Goal: Task Accomplishment & Management: Use online tool/utility

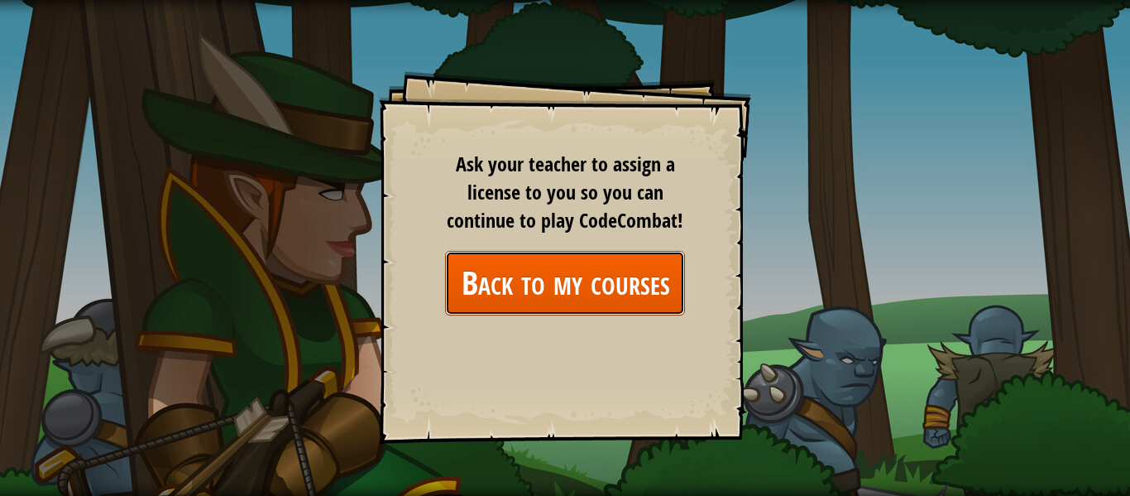
click at [520, 304] on link "Back to my courses" at bounding box center [565, 283] width 240 height 64
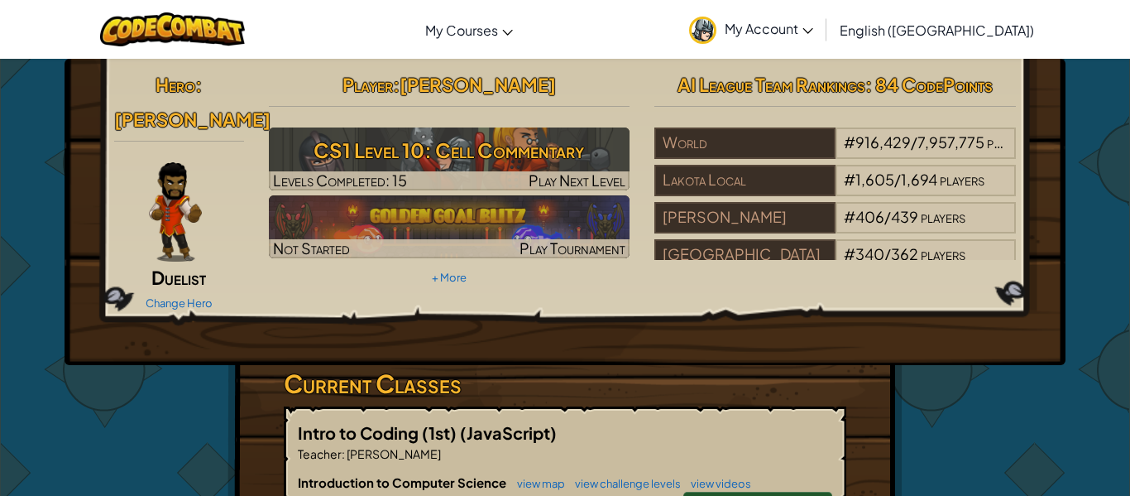
scroll to position [66, 0]
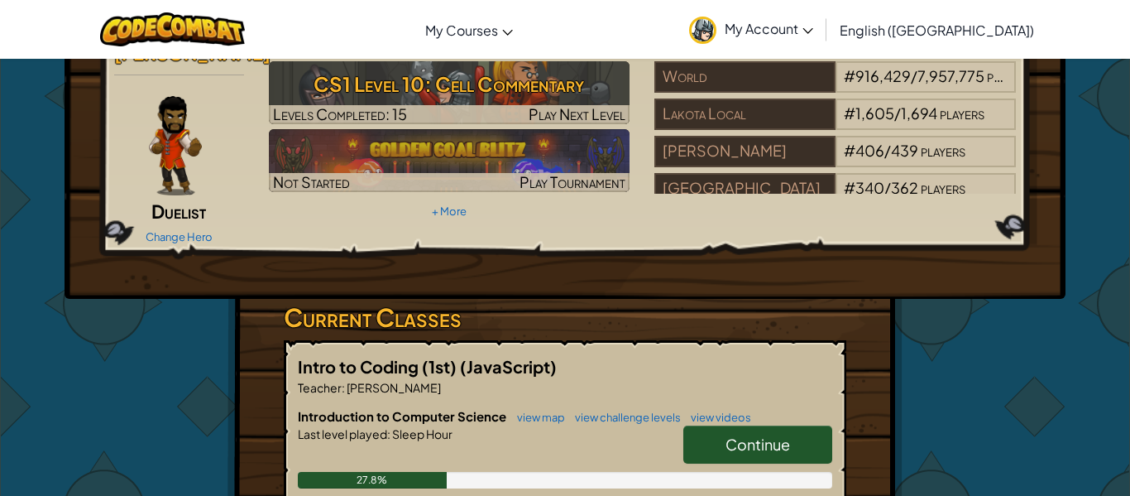
click at [727, 425] on link "Continue" at bounding box center [757, 444] width 149 height 38
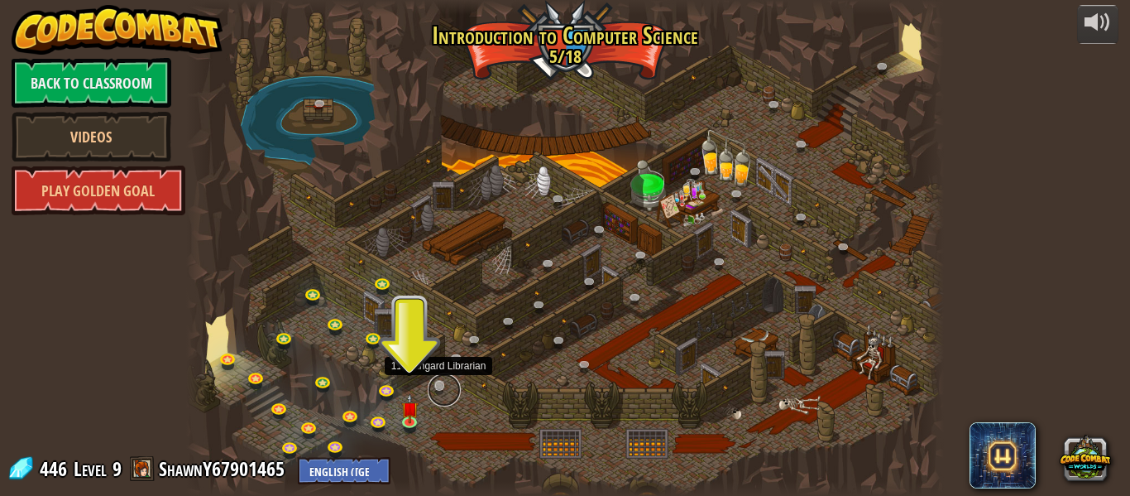
click at [439, 381] on link at bounding box center [444, 389] width 33 height 33
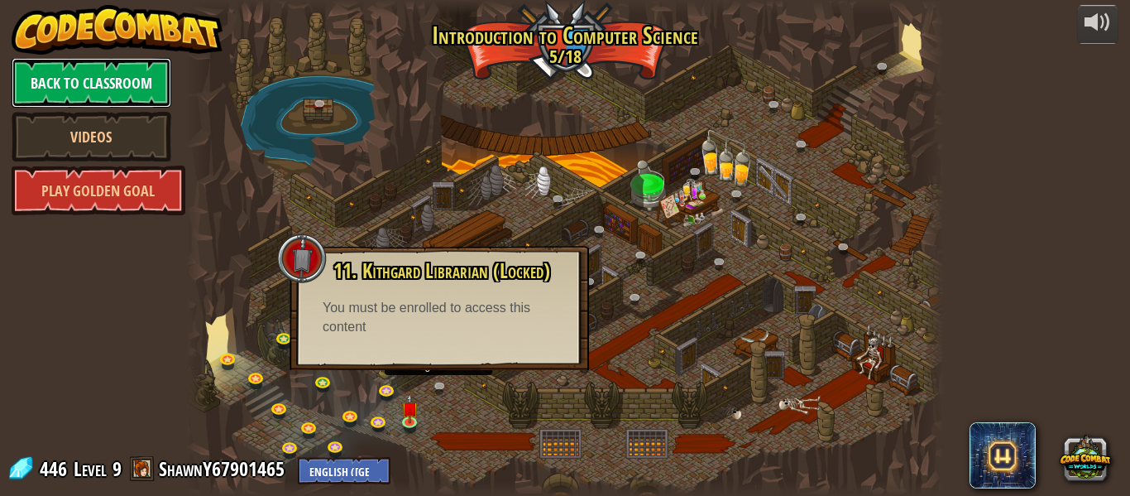
click at [120, 84] on link "Back to Classroom" at bounding box center [92, 83] width 160 height 50
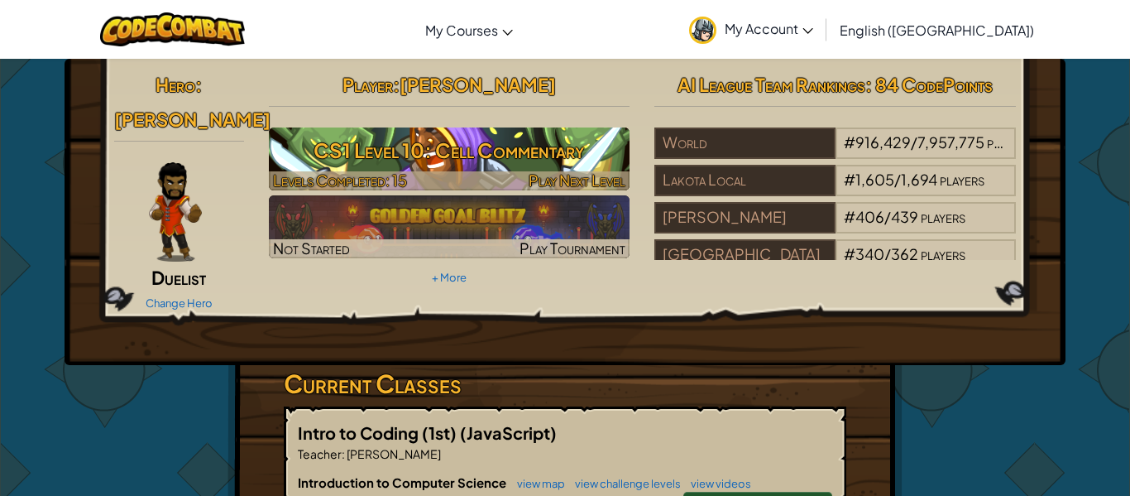
click at [469, 152] on h3 "CS1 Level 10: Cell Commentary" at bounding box center [450, 150] width 362 height 37
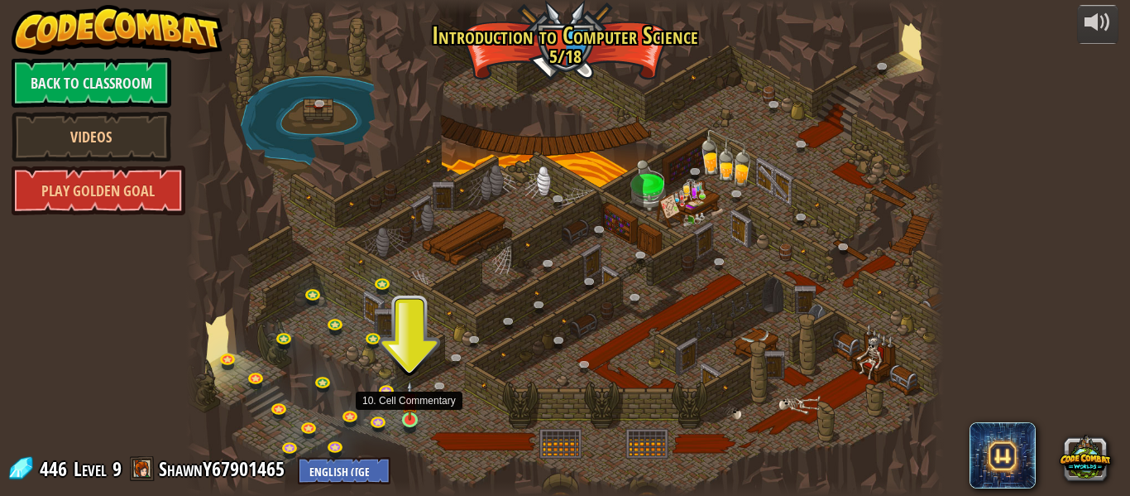
click at [407, 413] on img at bounding box center [409, 401] width 17 height 40
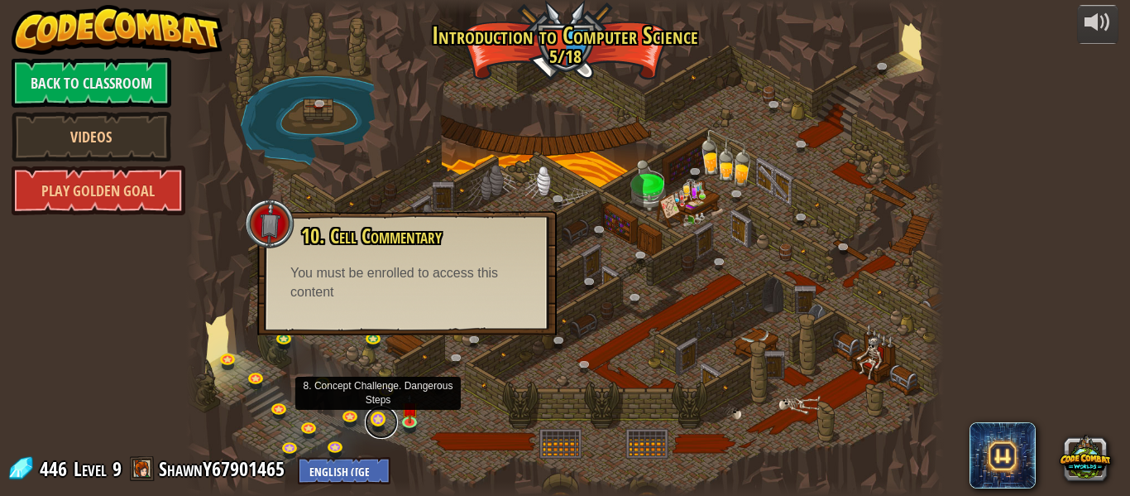
click at [383, 418] on link at bounding box center [381, 421] width 33 height 33
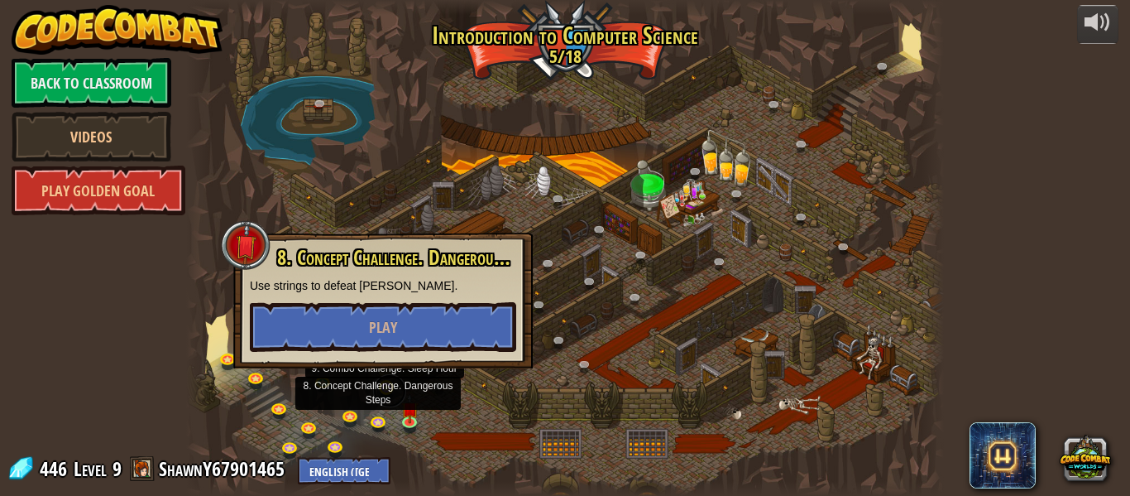
click at [381, 389] on link at bounding box center [389, 390] width 33 height 33
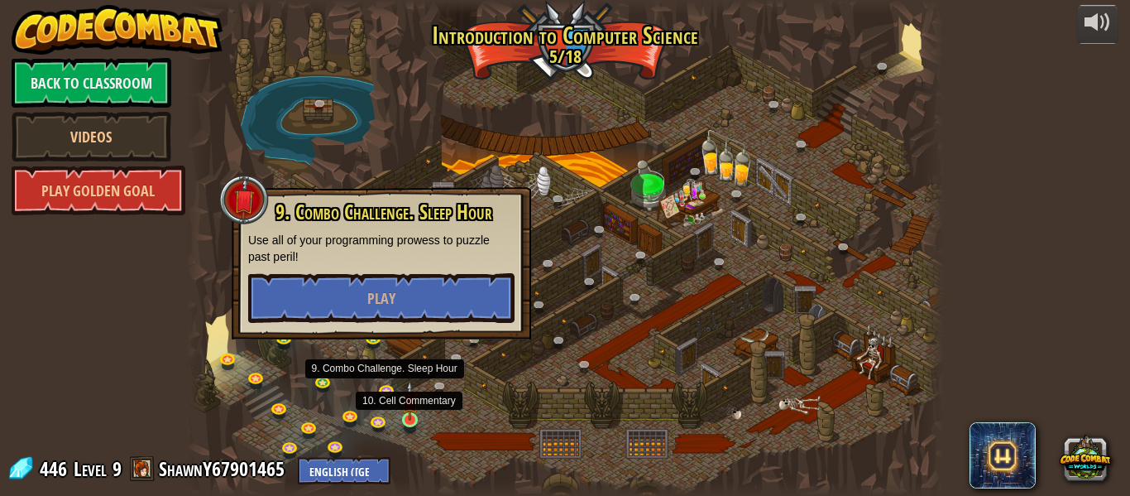
click at [411, 419] on img at bounding box center [409, 401] width 17 height 40
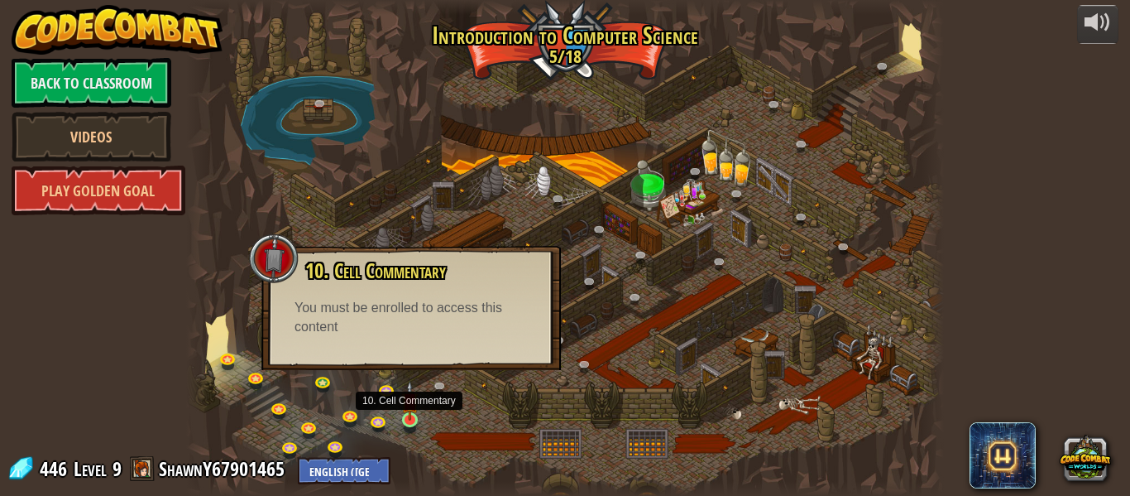
click at [733, 372] on div "25. Kithgard Gates (Locked) Escape the Kithgard dungeons, and don't let the gua…" at bounding box center [565, 248] width 758 height 496
click at [103, 87] on link "Back to Classroom" at bounding box center [92, 83] width 160 height 50
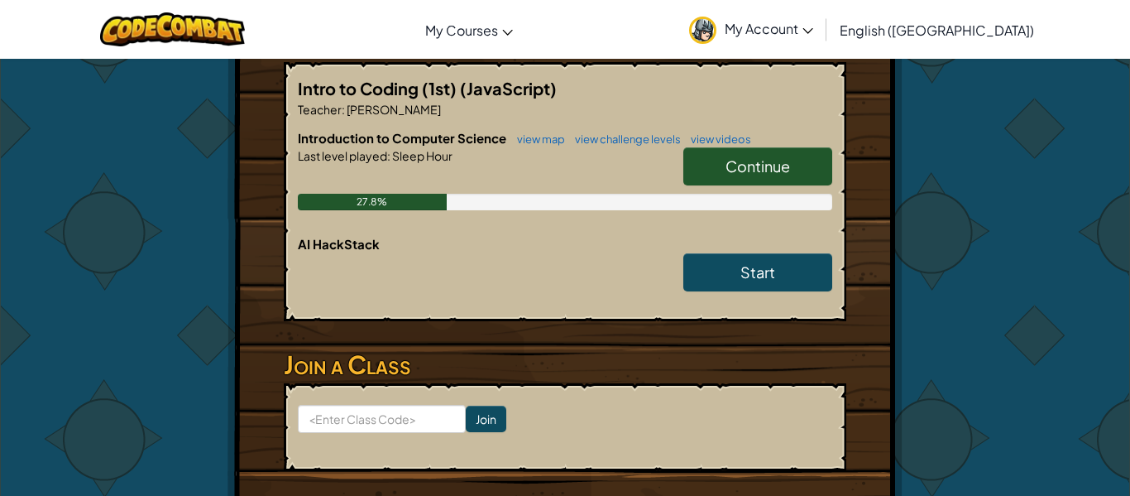
scroll to position [350, 0]
